Goal: Check status: Check status

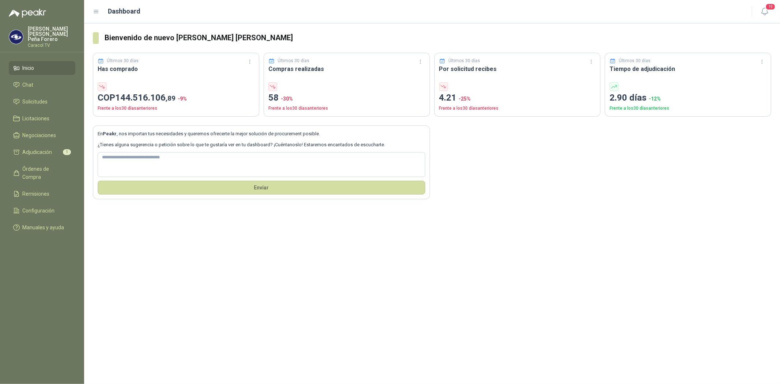
click at [25, 64] on span "Inicio" at bounding box center [29, 68] width 12 height 8
click at [34, 81] on li "Chat" at bounding box center [42, 85] width 58 height 8
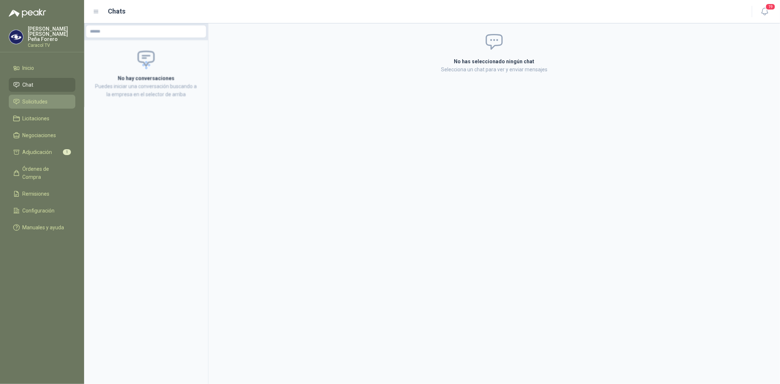
click at [32, 98] on span "Solicitudes" at bounding box center [35, 102] width 25 height 8
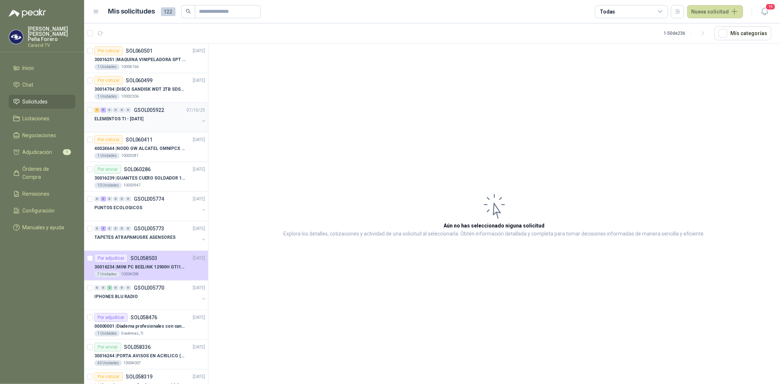
click at [120, 119] on p "ELEMENTOS TI - [DATE]" at bounding box center [118, 119] width 49 height 7
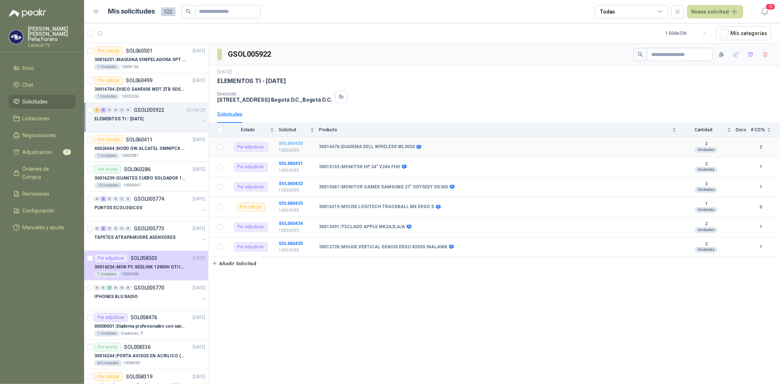
click at [291, 143] on b "SOL060430" at bounding box center [291, 143] width 24 height 5
